Goal: Book appointment/travel/reservation

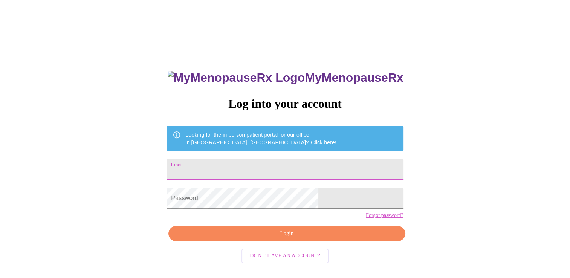
click at [336, 165] on input "Email" at bounding box center [285, 169] width 237 height 21
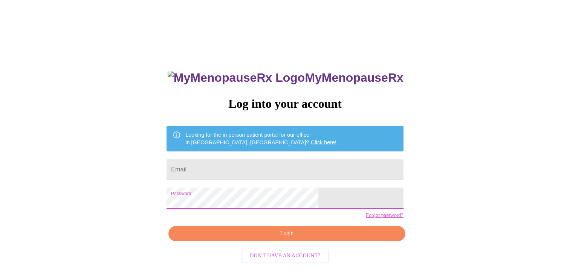
click at [263, 175] on input "Email" at bounding box center [285, 169] width 237 height 21
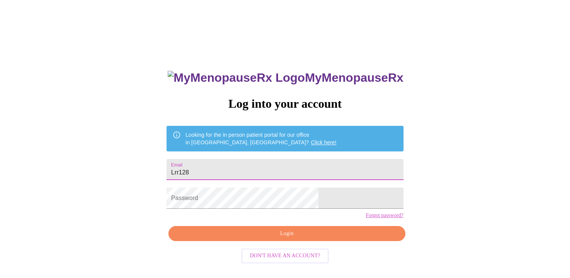
type input "[EMAIL_ADDRESS][DOMAIN_NAME]"
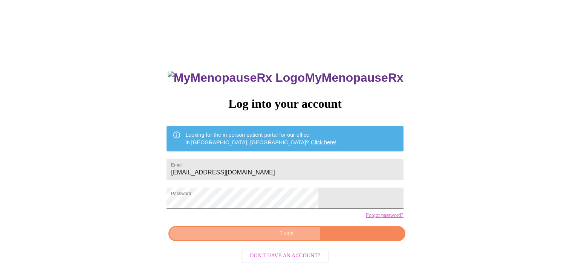
click at [246, 239] on span "Login" at bounding box center [286, 233] width 219 height 9
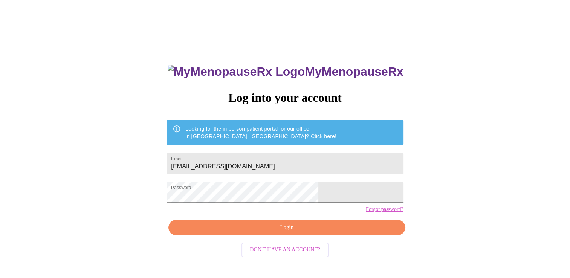
scroll to position [8, 0]
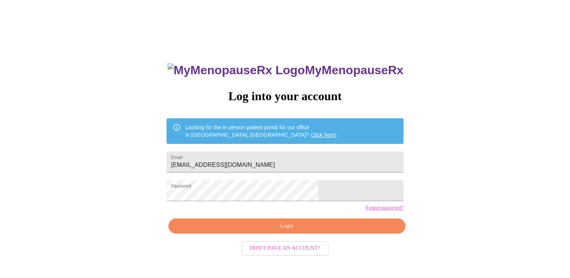
click at [366, 211] on link "Forgot password?" at bounding box center [385, 208] width 38 height 6
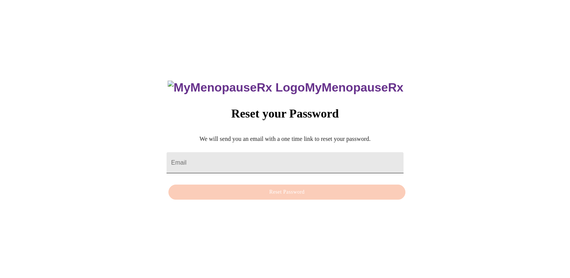
click at [219, 152] on input "Email" at bounding box center [285, 162] width 237 height 21
type input "[EMAIL_ADDRESS][DOMAIN_NAME]"
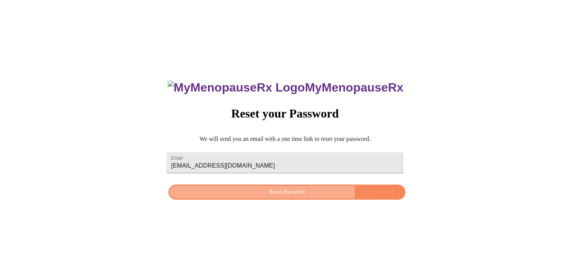
click at [241, 195] on span "Reset Password" at bounding box center [286, 192] width 219 height 9
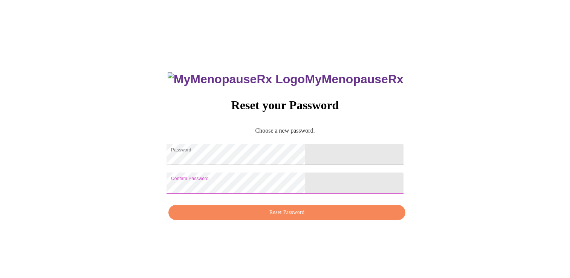
click at [291, 217] on span "Reset Password" at bounding box center [286, 212] width 219 height 9
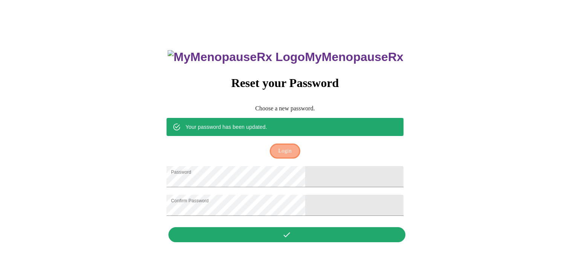
click at [282, 147] on span "Login" at bounding box center [285, 151] width 13 height 9
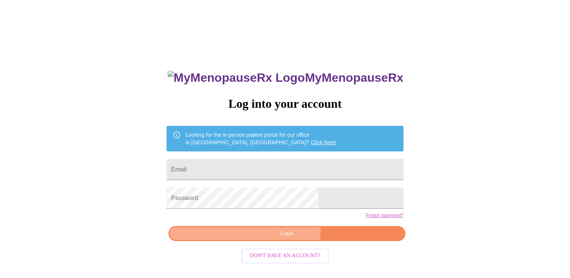
click at [285, 239] on span "Login" at bounding box center [286, 233] width 219 height 9
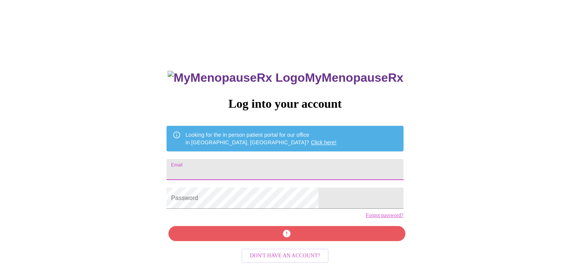
click at [253, 162] on input "Email" at bounding box center [285, 169] width 237 height 21
type input "[EMAIL_ADDRESS][DOMAIN_NAME]"
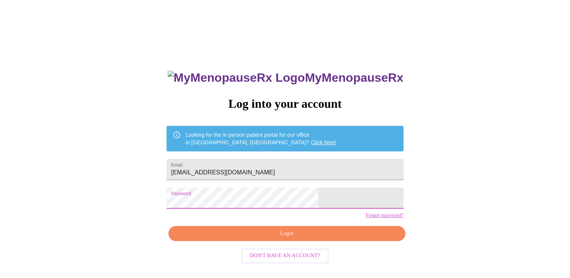
click at [270, 239] on span "Login" at bounding box center [286, 233] width 219 height 9
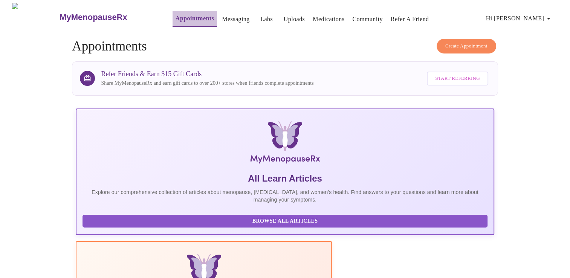
click at [182, 14] on link "Appointments" at bounding box center [195, 18] width 38 height 11
click at [455, 44] on span "Create Appointment" at bounding box center [467, 46] width 42 height 9
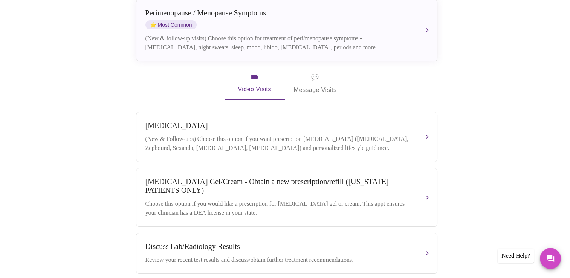
scroll to position [188, 0]
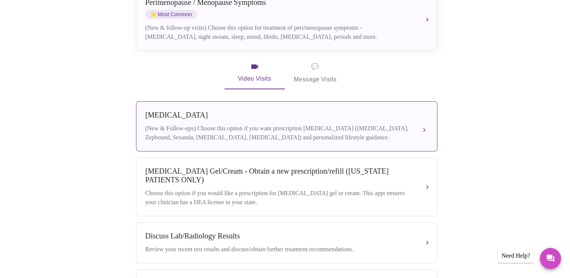
click at [290, 124] on div "(New & Follow-ups) Choose this option if you want prescription weight managemen…" at bounding box center [279, 133] width 268 height 18
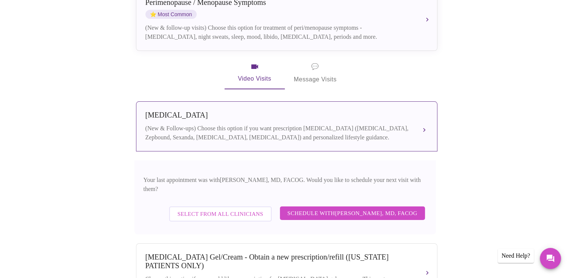
click at [321, 124] on div "(New & Follow-ups) Choose this option if you want prescription weight managemen…" at bounding box center [279, 133] width 268 height 18
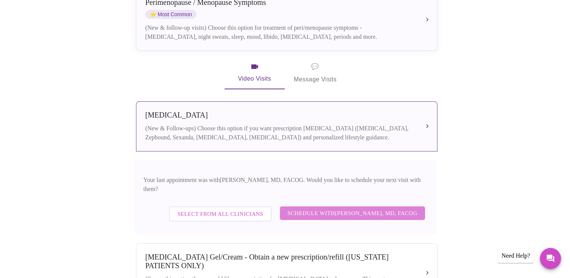
click at [332, 208] on span "Schedule with Dr. Heather Krantz, MD, FACOG" at bounding box center [353, 213] width 130 height 10
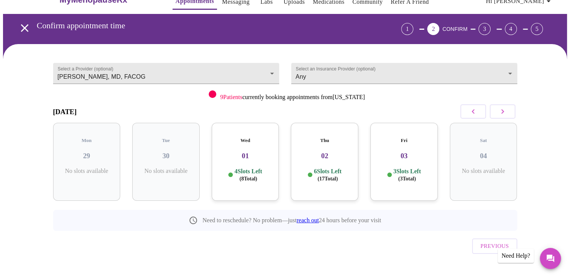
click at [248, 152] on h3 "01" at bounding box center [245, 156] width 55 height 8
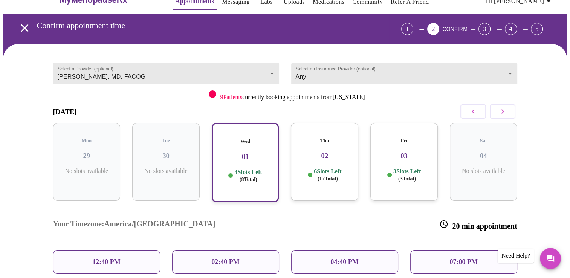
scroll to position [55, 0]
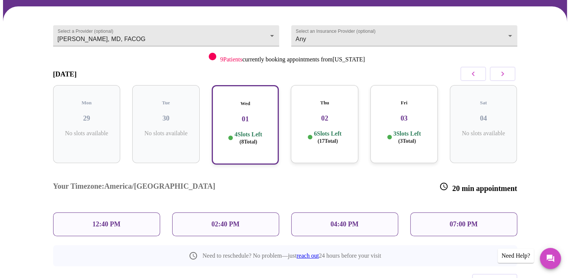
click at [120, 221] on p "12:40 PM" at bounding box center [106, 225] width 28 height 8
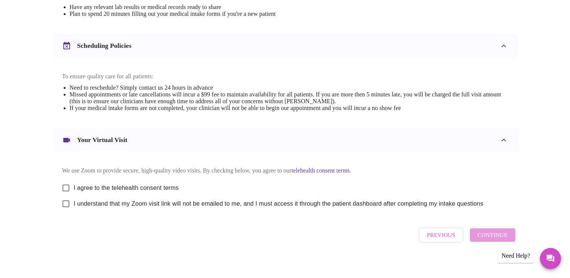
scroll to position [264, 0]
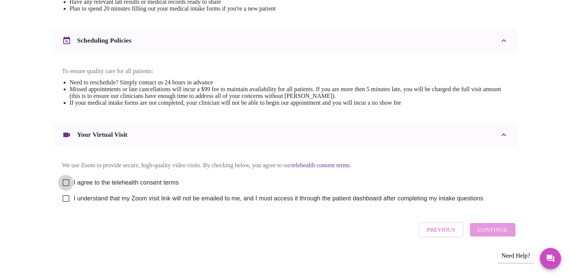
click at [68, 184] on input "I agree to the telehealth consent terms" at bounding box center [66, 183] width 16 height 16
checkbox input "true"
click at [59, 207] on input "I understand that my Zoom visit link will not be emailed to me, and I must acce…" at bounding box center [66, 199] width 16 height 16
checkbox input "true"
click at [505, 235] on span "Continue" at bounding box center [493, 230] width 30 height 10
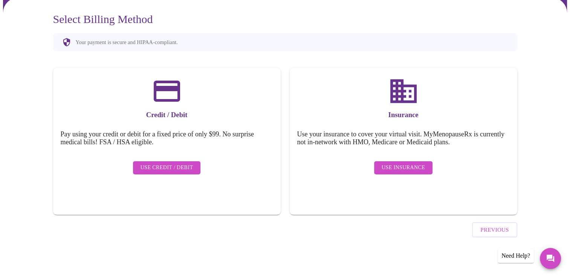
scroll to position [42, 0]
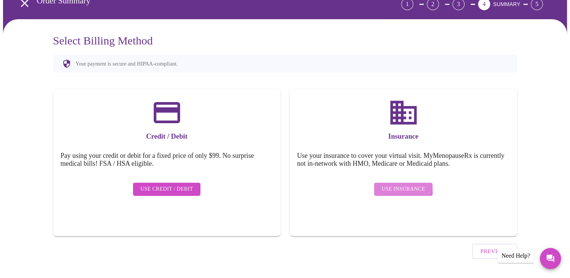
click at [393, 185] on span "Use Insurance" at bounding box center [403, 189] width 43 height 9
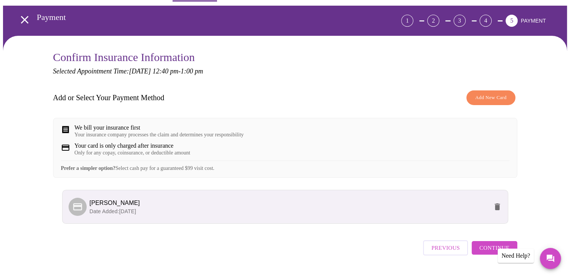
scroll to position [49, 0]
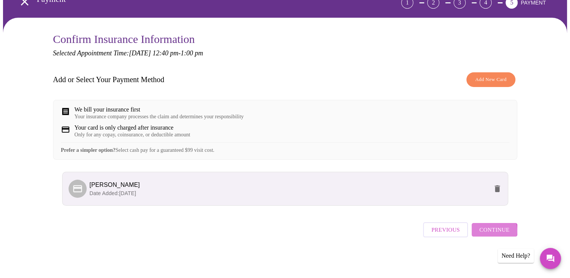
click at [492, 234] on span "Continue" at bounding box center [494, 230] width 30 height 10
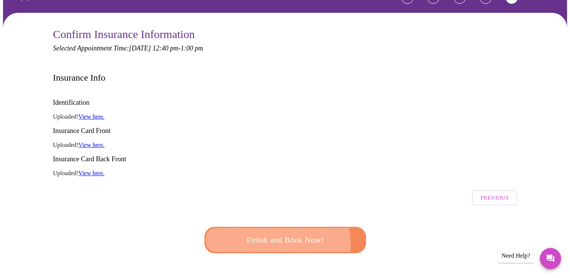
click at [272, 233] on span "Finish and Book Now!" at bounding box center [285, 240] width 139 height 14
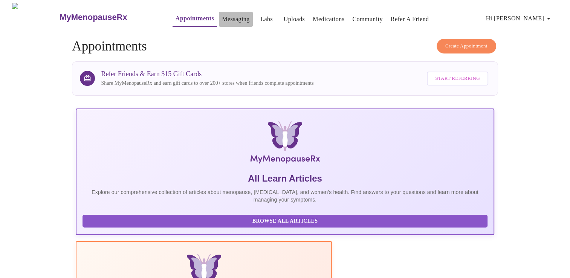
click at [222, 16] on link "Messaging" at bounding box center [236, 19] width 28 height 11
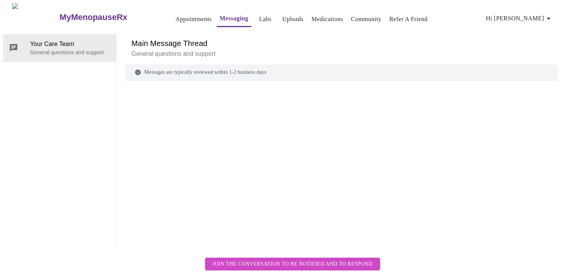
scroll to position [28, 0]
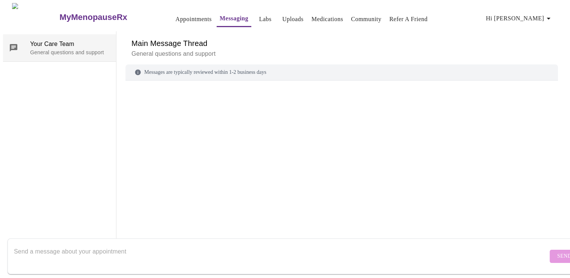
click at [56, 49] on p "General questions and support" at bounding box center [70, 53] width 80 height 8
click at [35, 249] on textarea "Send a message about your appointment" at bounding box center [281, 256] width 534 height 24
click at [87, 245] on textarea "Send a message about your appointment" at bounding box center [281, 256] width 534 height 24
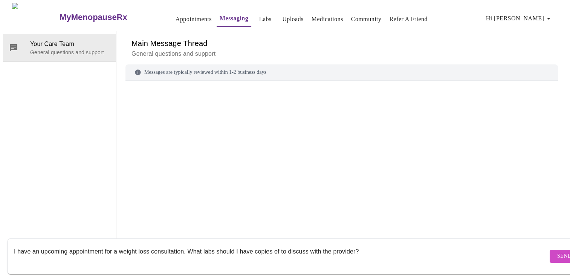
type textarea "I have an upcoming appointment for a weight loss consultation. What labs should…"
click at [557, 252] on span "Send" at bounding box center [564, 256] width 14 height 9
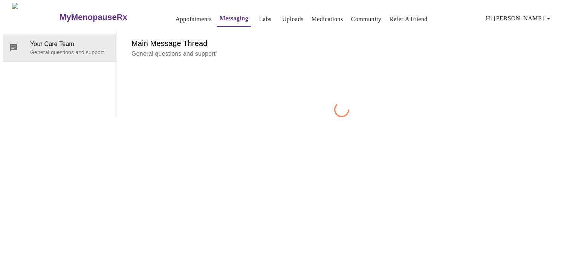
scroll to position [28, 0]
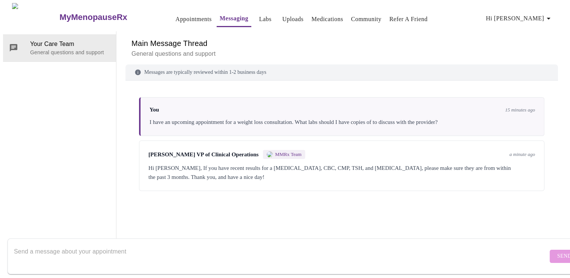
click at [222, 141] on div "[PERSON_NAME] VP of Clinical Operations MMRx Team a minute ago Hi [PERSON_NAME]…" at bounding box center [342, 166] width 406 height 51
click at [75, 248] on textarea "Send a message about your appointment" at bounding box center [281, 256] width 534 height 24
click at [26, 244] on textarea "Mine were taken [DATE] - so they are [DEMOGRAPHIC_DATA]. Should I still keep my…" at bounding box center [281, 256] width 534 height 24
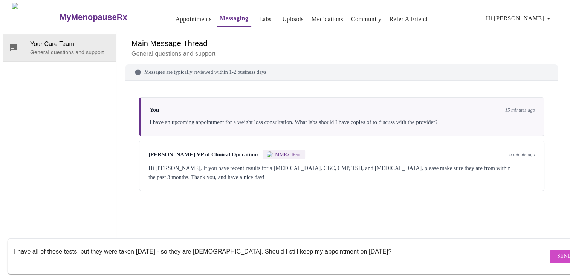
type textarea "I have all of those tests, but they were taken [DATE] - so they are [DEMOGRAPHI…"
click at [557, 252] on span "Send" at bounding box center [564, 256] width 14 height 9
